Goal: Transaction & Acquisition: Purchase product/service

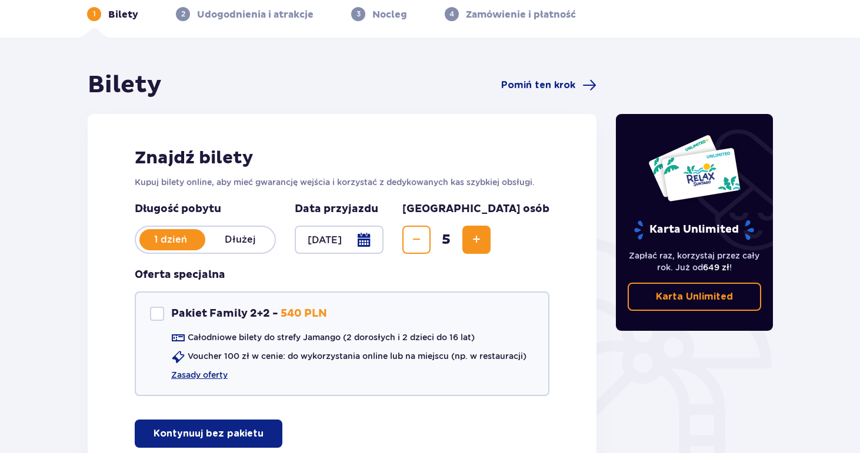
scroll to position [54, 0]
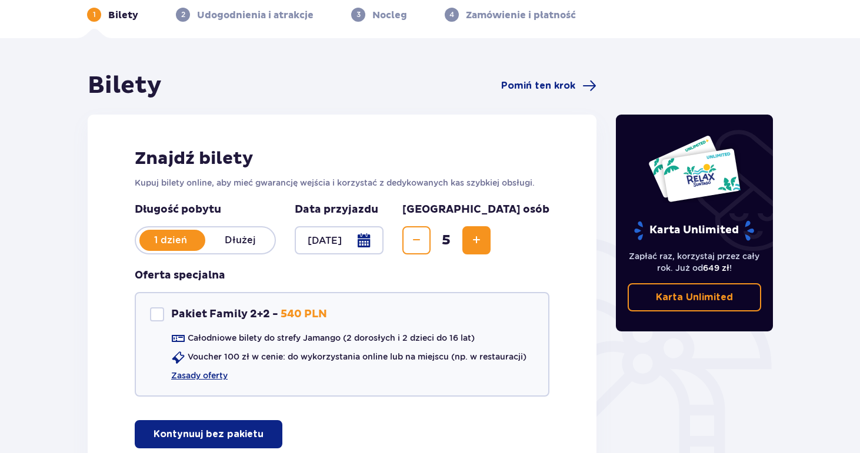
click at [423, 234] on span "Zmniejsz" at bounding box center [416, 241] width 14 height 14
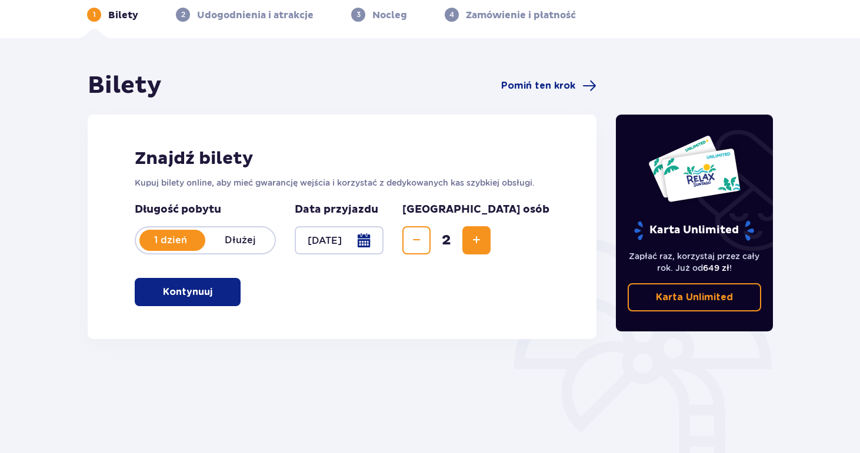
click at [423, 238] on span "Zmniejsz" at bounding box center [416, 241] width 14 height 14
click at [214, 293] on span "button" at bounding box center [215, 292] width 14 height 14
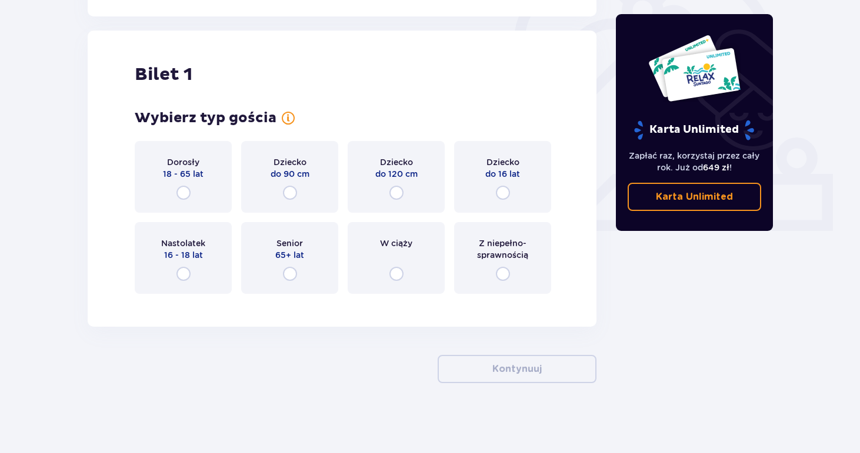
scroll to position [377, 0]
click at [395, 80] on div "Bilet 1" at bounding box center [342, 74] width 415 height 22
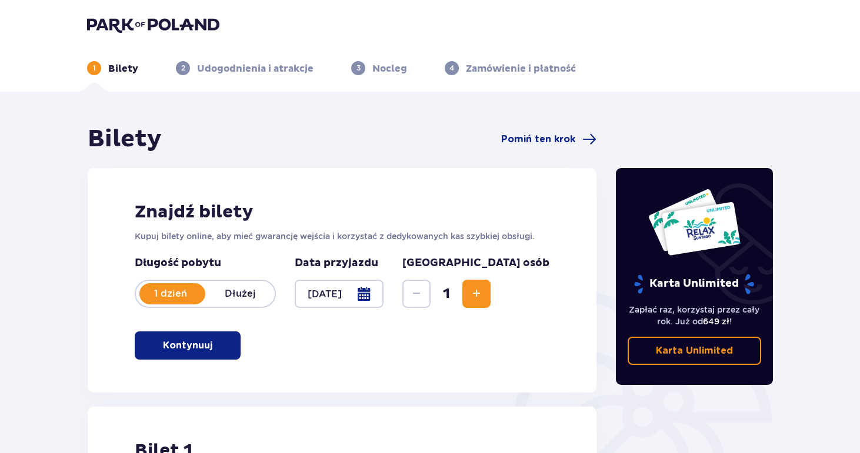
scroll to position [0, 0]
click at [155, 28] on img at bounding box center [153, 24] width 132 height 16
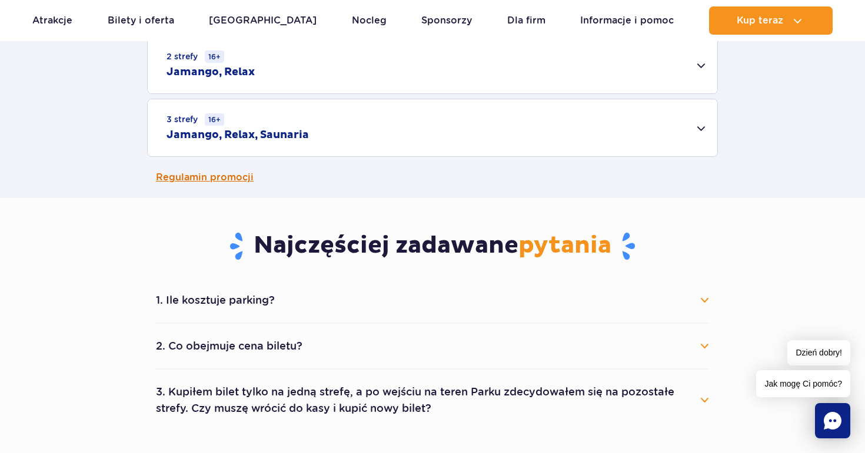
scroll to position [489, 0]
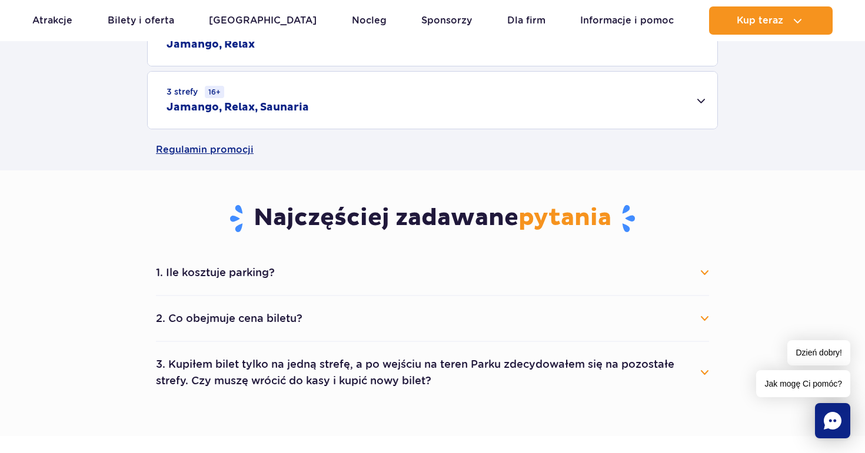
click at [471, 267] on button "1. Ile kosztuje parking?" at bounding box center [432, 273] width 553 height 26
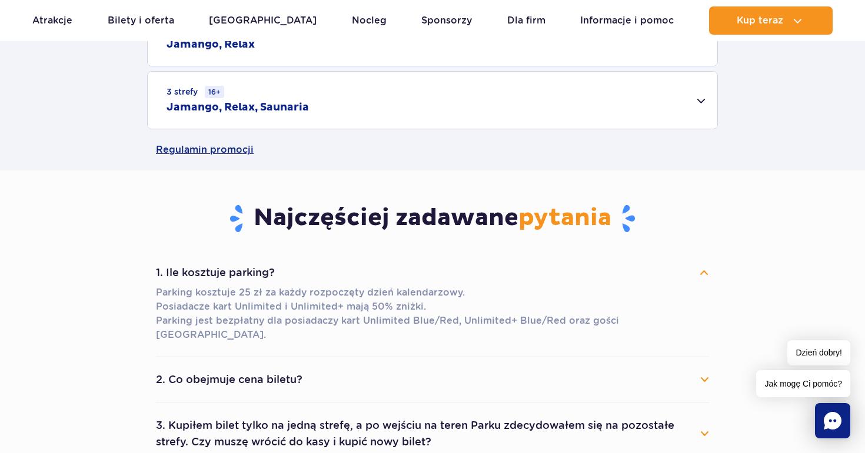
click at [475, 274] on button "1. Ile kosztuje parking?" at bounding box center [432, 273] width 553 height 26
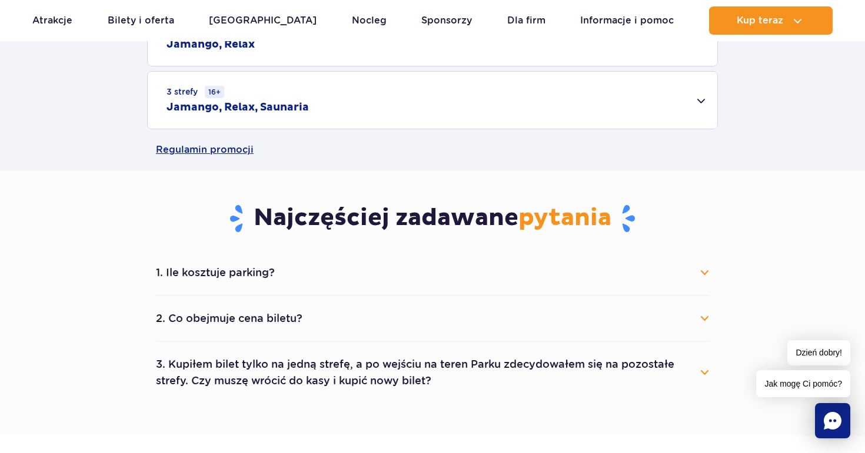
click at [465, 315] on button "2. Co obejmuje cena biletu?" at bounding box center [432, 319] width 553 height 26
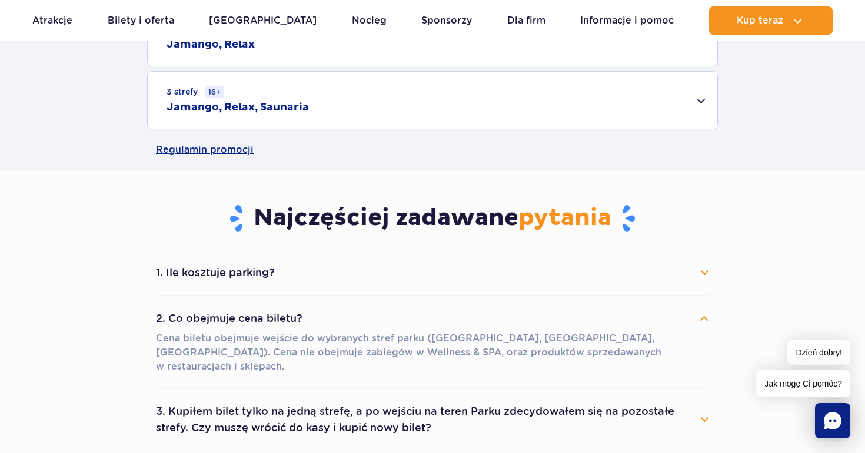
click at [465, 315] on button "2. Co obejmuje cena biletu?" at bounding box center [432, 319] width 553 height 26
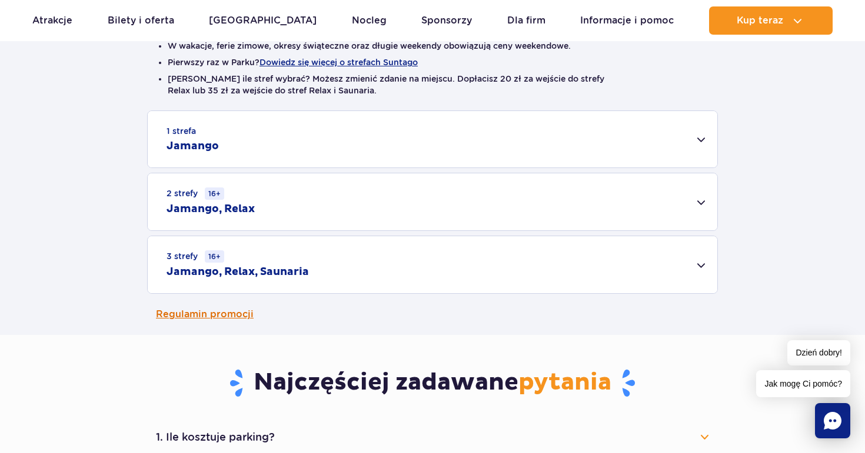
scroll to position [322, 0]
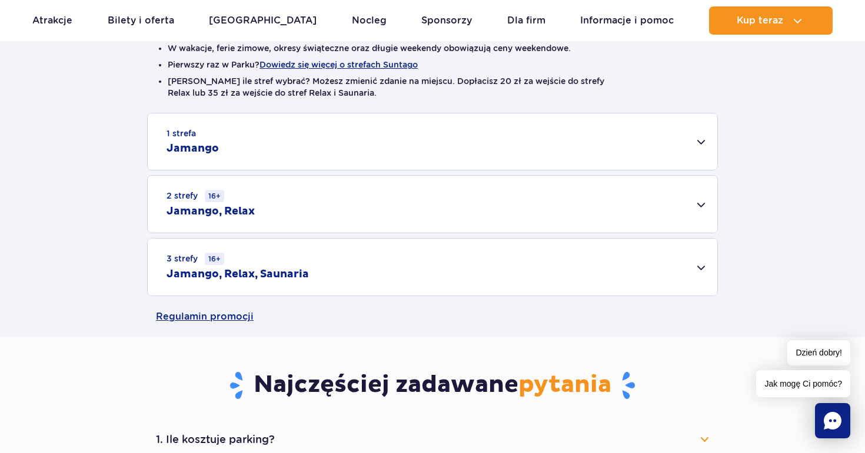
click at [508, 273] on div "3 strefy 16+ Jamango, Relax, Saunaria" at bounding box center [432, 267] width 569 height 57
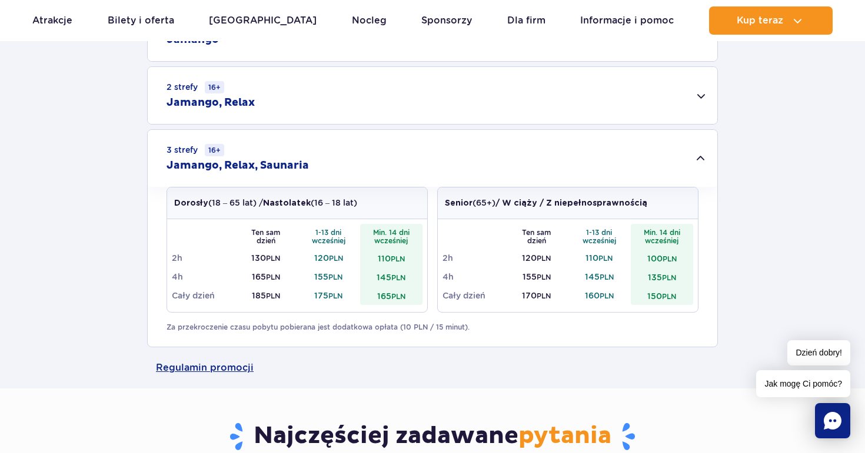
scroll to position [433, 0]
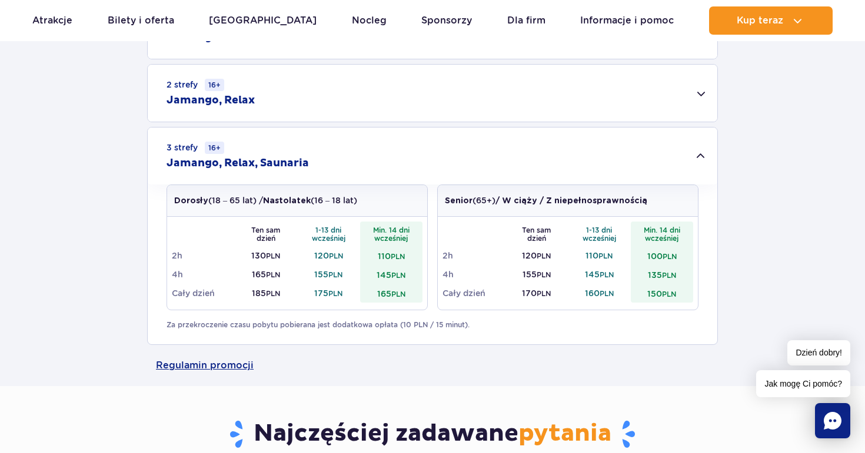
click at [479, 102] on div "2 strefy 16+ Jamango, Relax" at bounding box center [432, 93] width 569 height 57
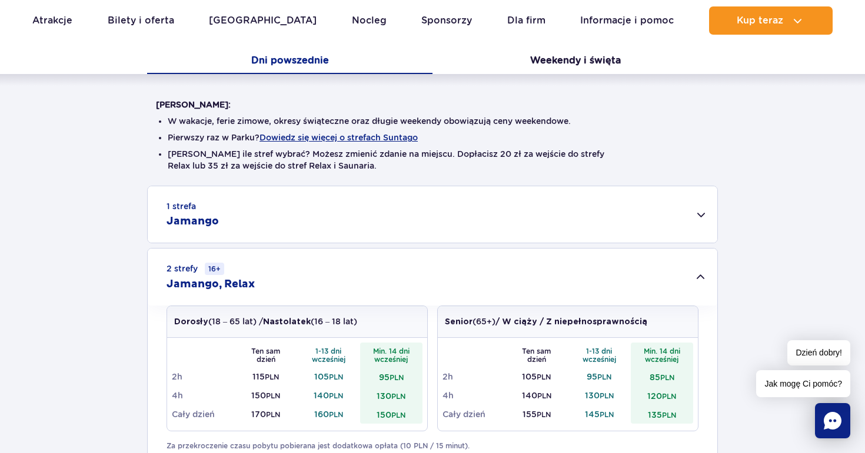
scroll to position [253, 0]
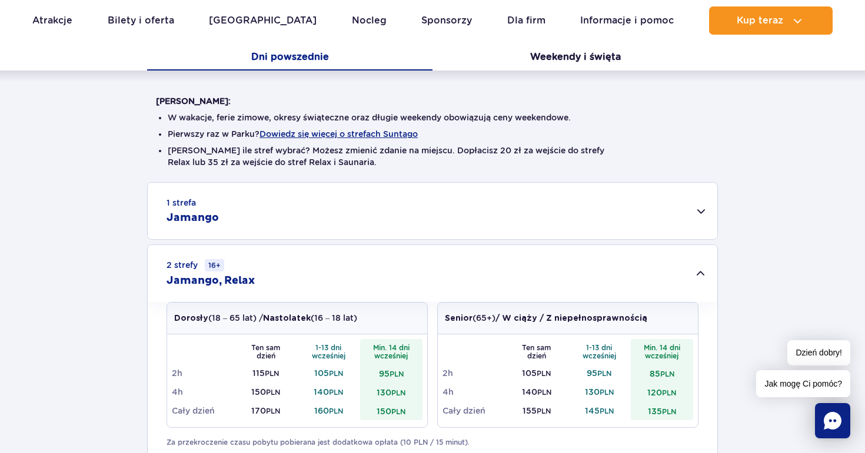
click at [327, 218] on div "1 strefa Jamango" at bounding box center [432, 211] width 569 height 56
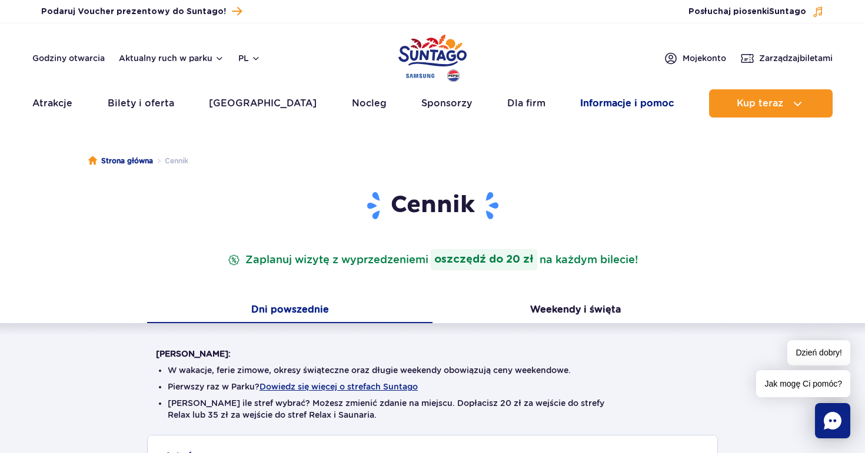
scroll to position [0, 0]
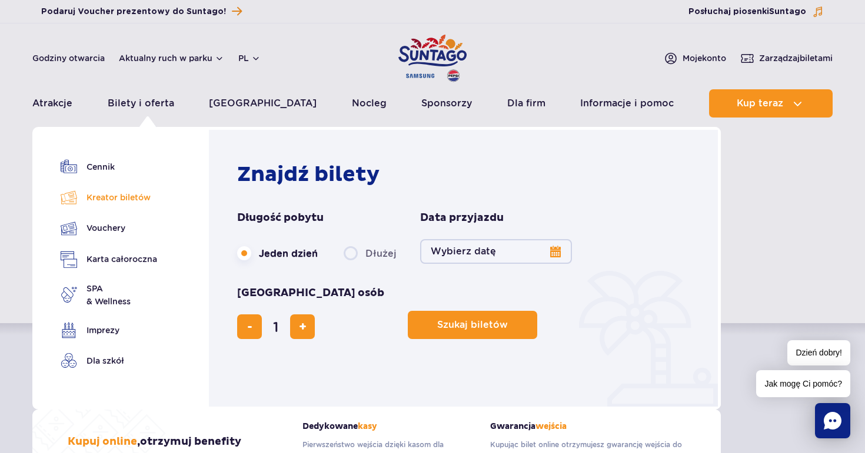
click at [104, 202] on link "Kreator biletów" at bounding box center [109, 197] width 96 height 16
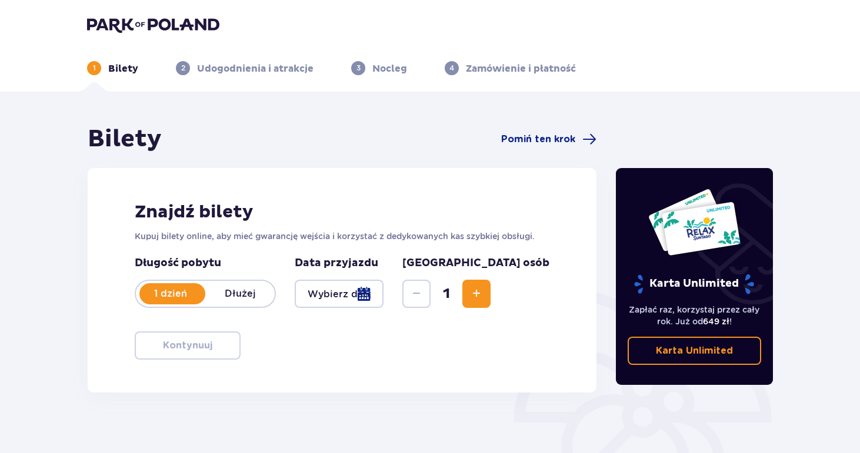
click at [383, 295] on div at bounding box center [339, 294] width 89 height 28
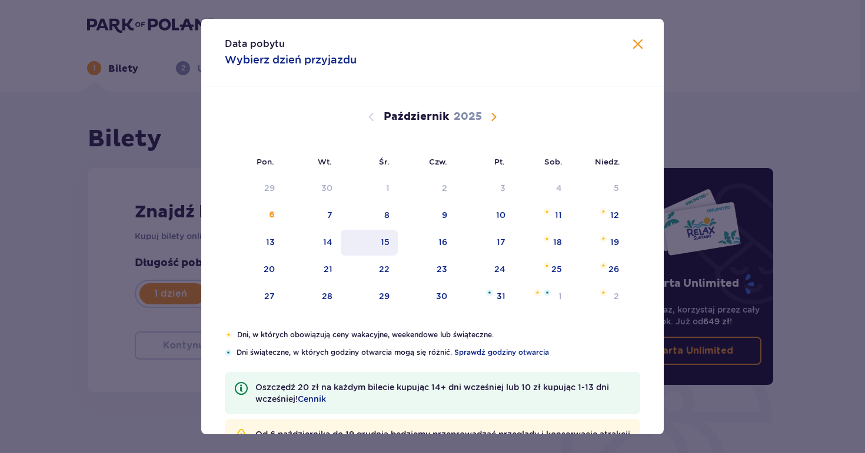
click at [383, 247] on div "15" at bounding box center [385, 242] width 9 height 12
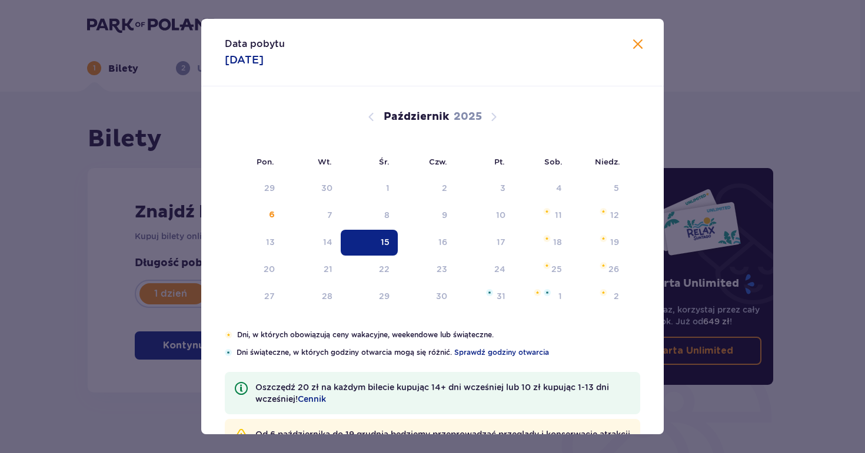
type input "15.10.25"
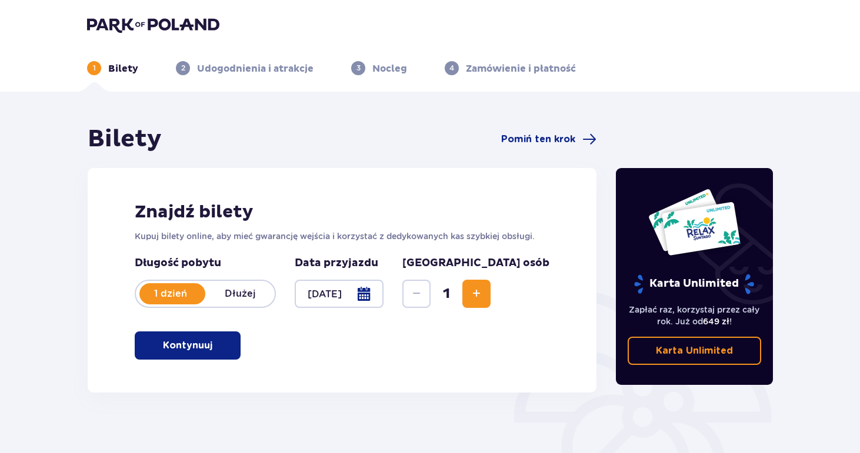
click at [483, 296] on span "Zwiększ" at bounding box center [476, 294] width 14 height 14
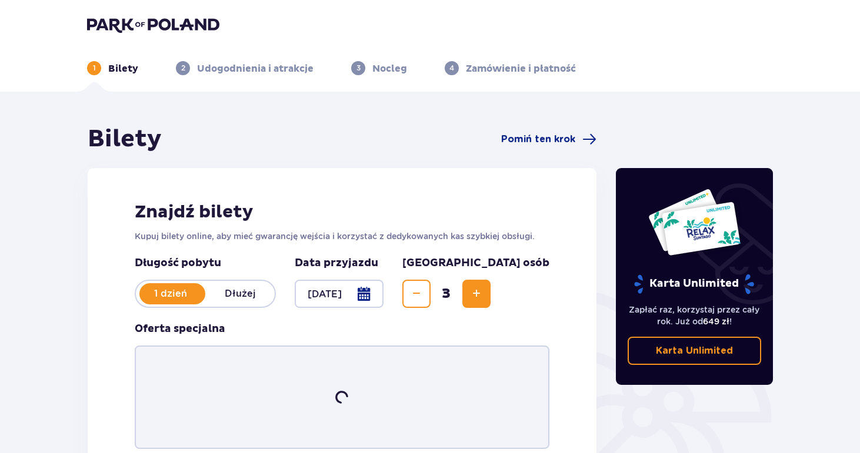
click at [483, 296] on span "Zwiększ" at bounding box center [476, 294] width 14 height 14
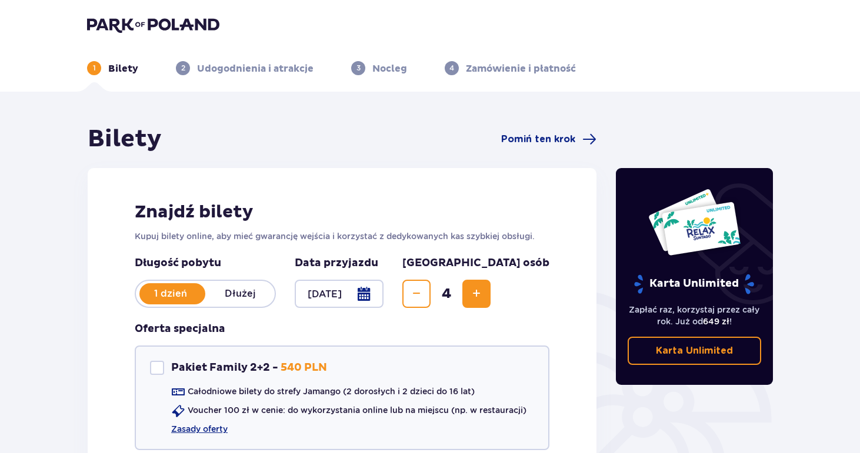
click at [483, 296] on span "Zwiększ" at bounding box center [476, 294] width 14 height 14
click at [169, 19] on img at bounding box center [153, 24] width 132 height 16
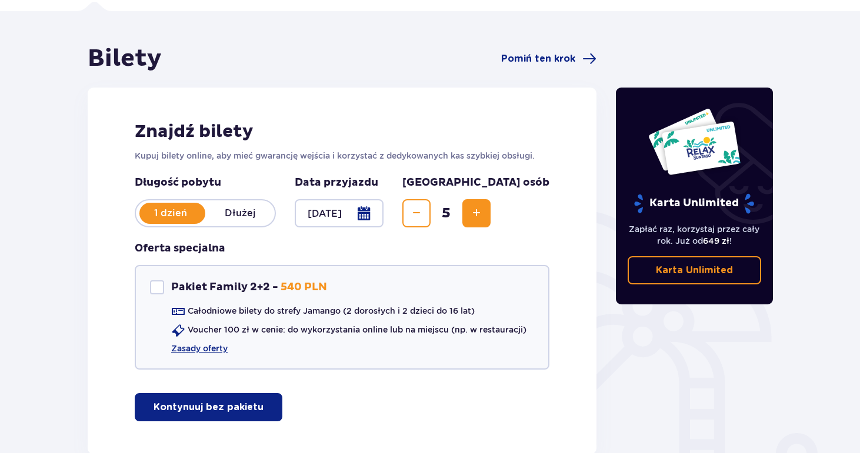
scroll to position [82, 0]
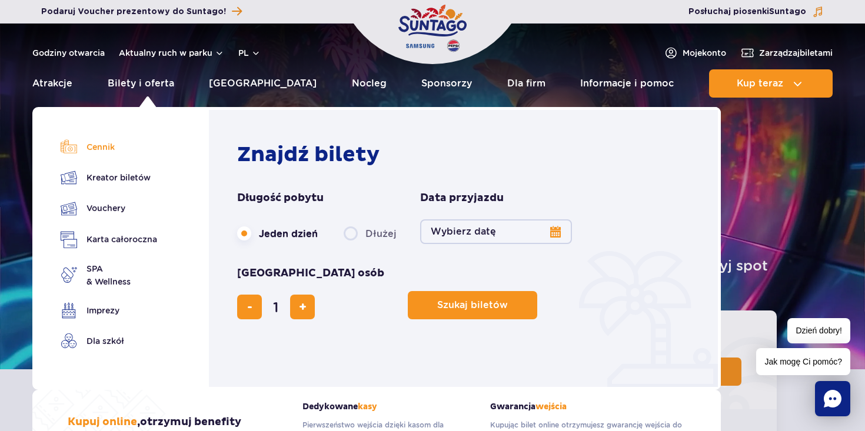
click at [104, 150] on link "Cennik" at bounding box center [109, 147] width 96 height 16
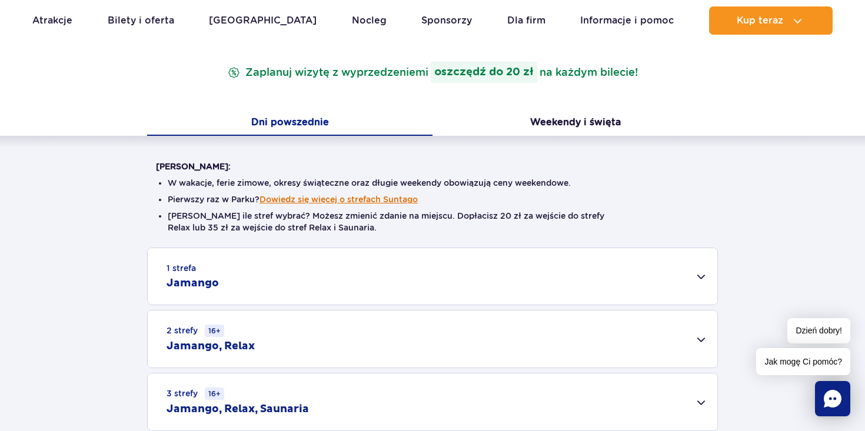
scroll to position [193, 0]
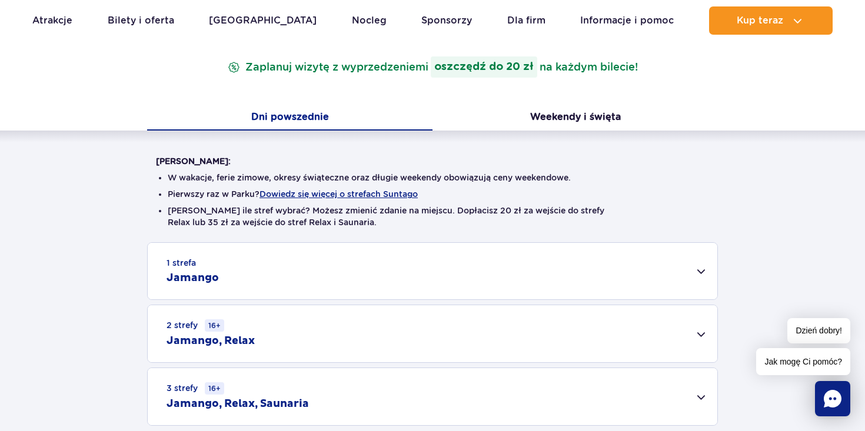
click at [281, 259] on div "1 strefa Jamango" at bounding box center [432, 271] width 569 height 56
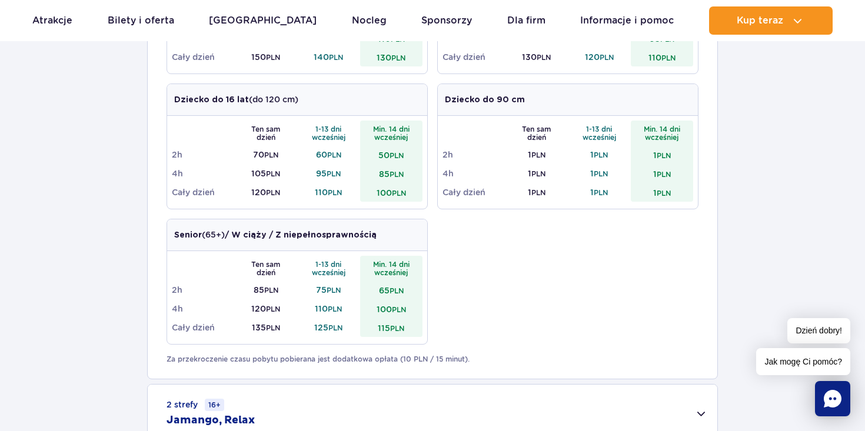
scroll to position [582, 0]
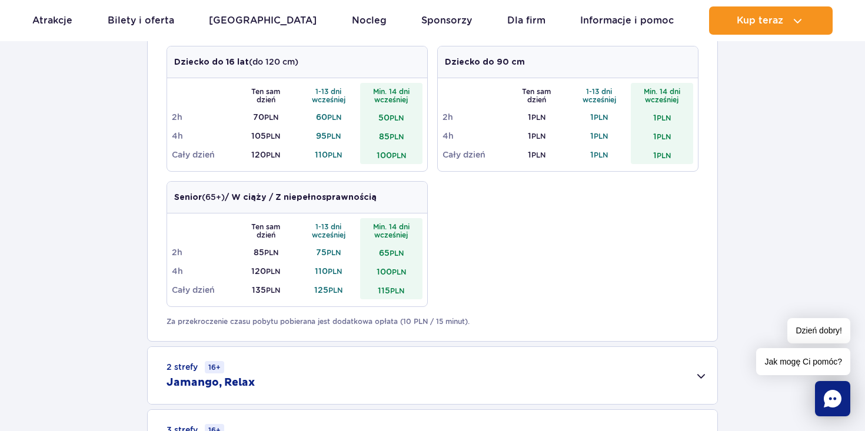
click at [251, 377] on h2 "Jamango, Relax" at bounding box center [210, 383] width 88 height 14
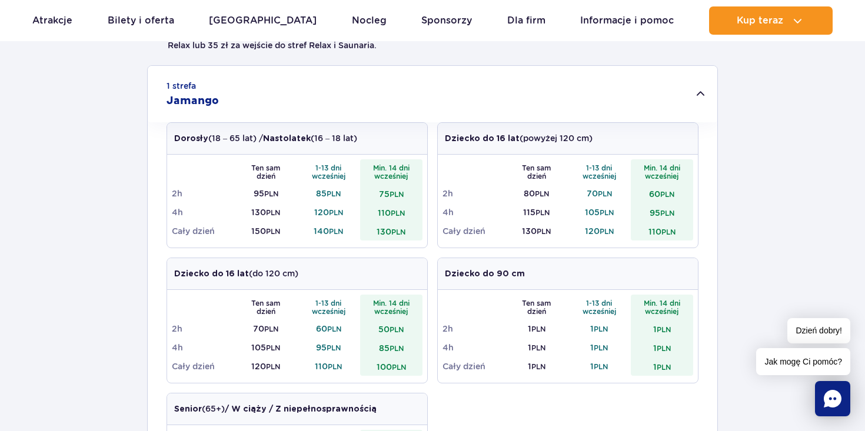
scroll to position [379, 0]
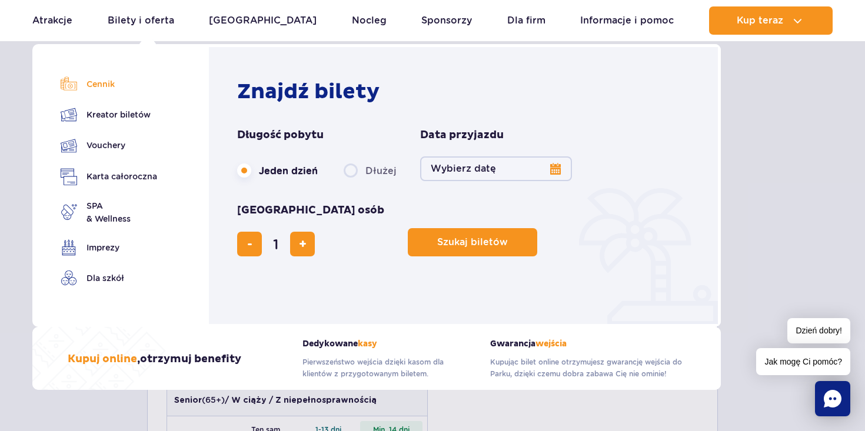
click at [108, 81] on link "Cennik" at bounding box center [109, 84] width 96 height 16
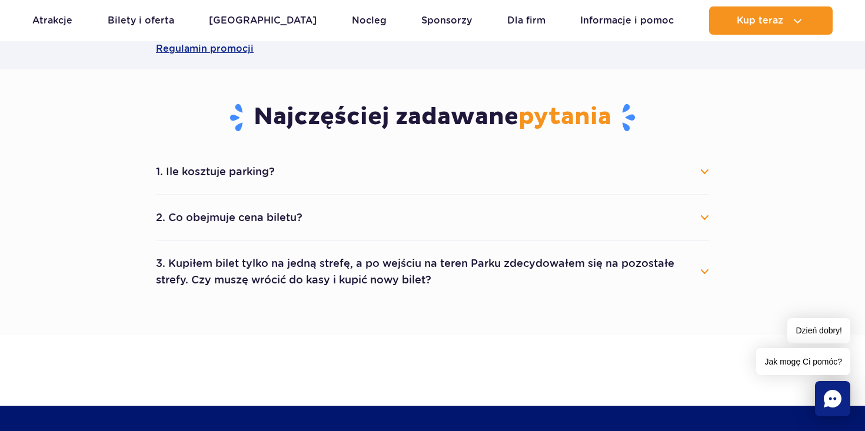
scroll to position [591, 0]
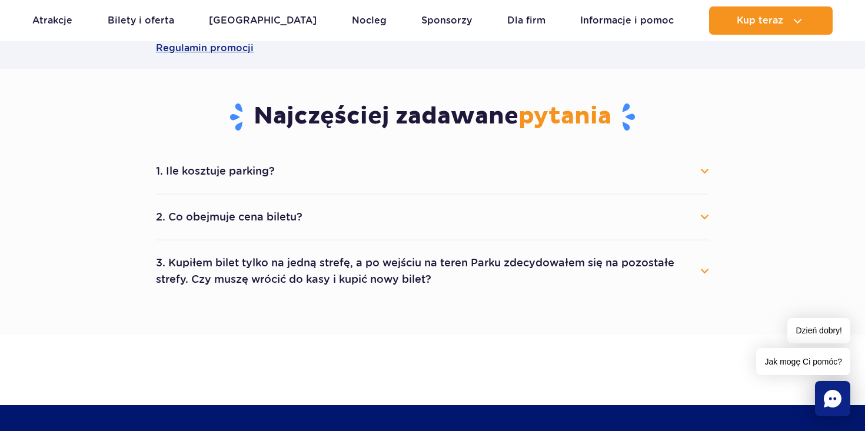
click at [187, 269] on button "3. Kupiłem bilet tylko na jedną strefę, a po wejściu na teren Parku zdecydowałe…" at bounding box center [432, 271] width 553 height 42
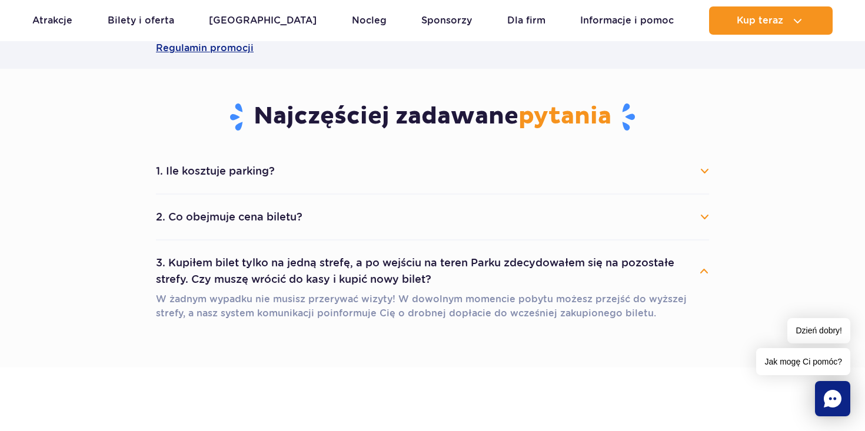
click at [187, 269] on button "3. Kupiłem bilet tylko na jedną strefę, a po wejściu na teren Parku zdecydowałe…" at bounding box center [432, 271] width 553 height 42
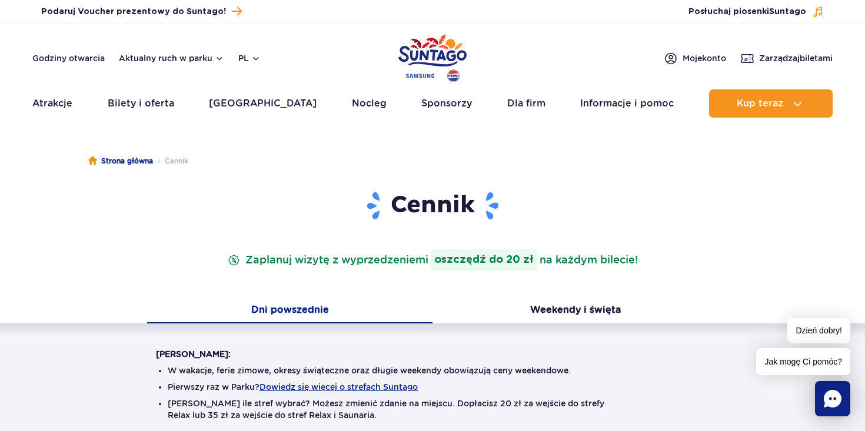
scroll to position [0, 0]
